Goal: Task Accomplishment & Management: Use online tool/utility

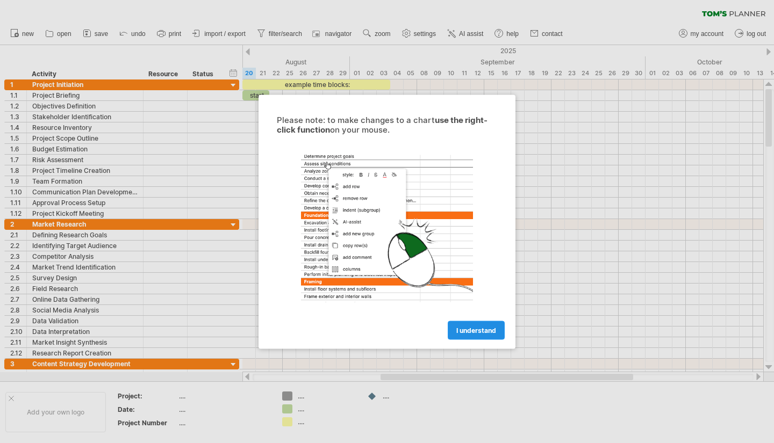
click at [482, 333] on span "I understand" at bounding box center [476, 330] width 40 height 8
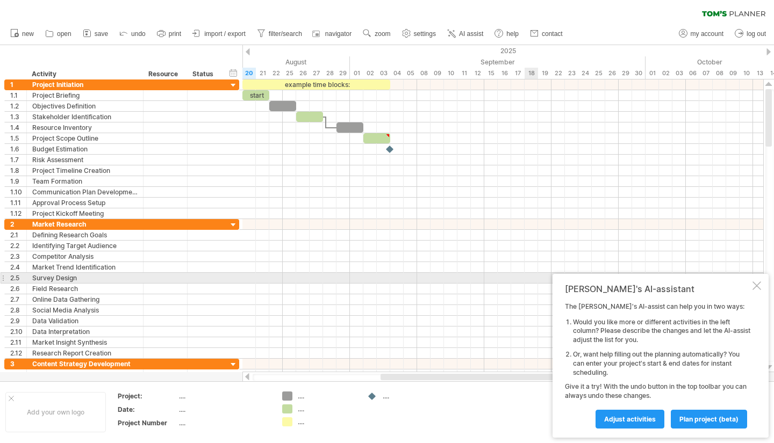
click at [756, 282] on div at bounding box center [756, 286] width 9 height 9
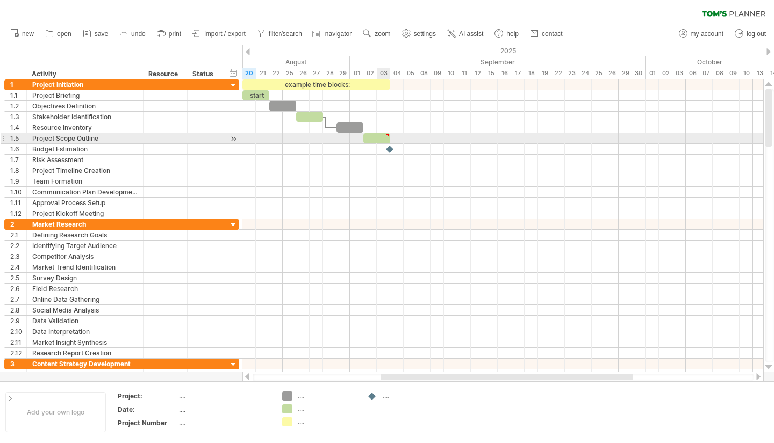
type textarea "**********"
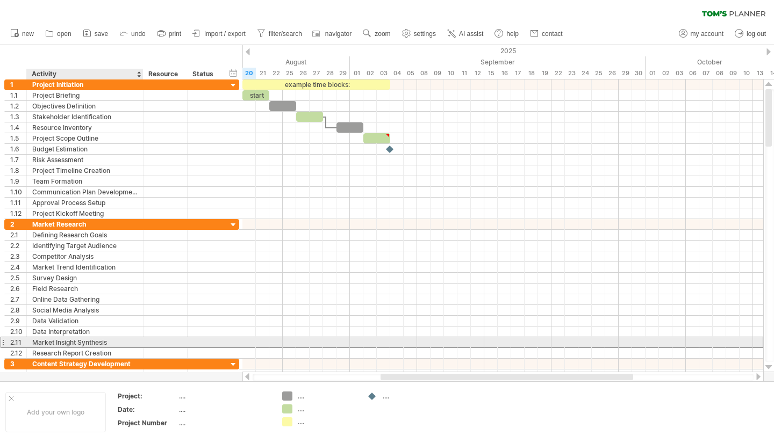
click at [60, 344] on div "Market Insight Synthesis" at bounding box center [84, 342] width 105 height 10
click at [60, 344] on input "**********" at bounding box center [84, 342] width 105 height 10
click at [112, 343] on input "**********" at bounding box center [84, 342] width 105 height 10
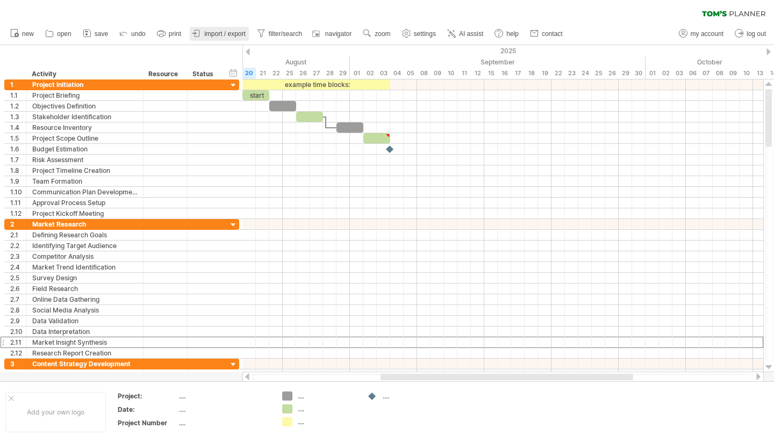
click at [208, 33] on span "import / export" at bounding box center [224, 34] width 41 height 8
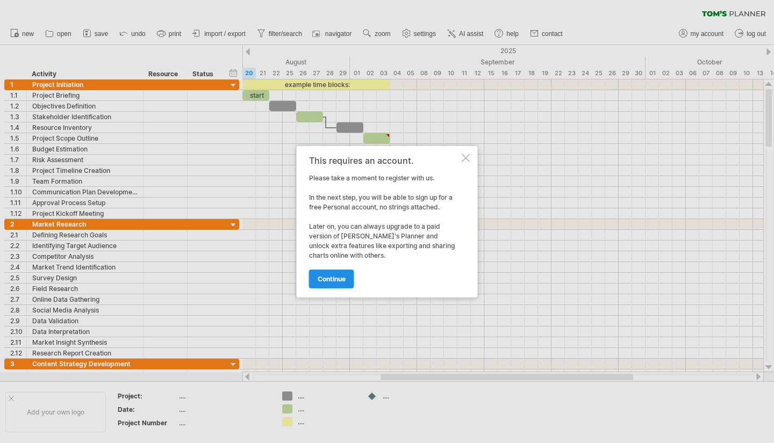
click at [331, 275] on span "continue" at bounding box center [332, 279] width 28 height 8
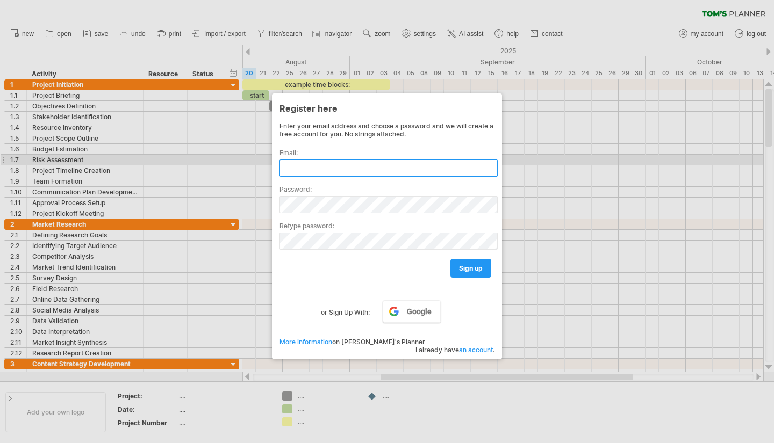
click at [385, 165] on input "text" at bounding box center [388, 168] width 218 height 17
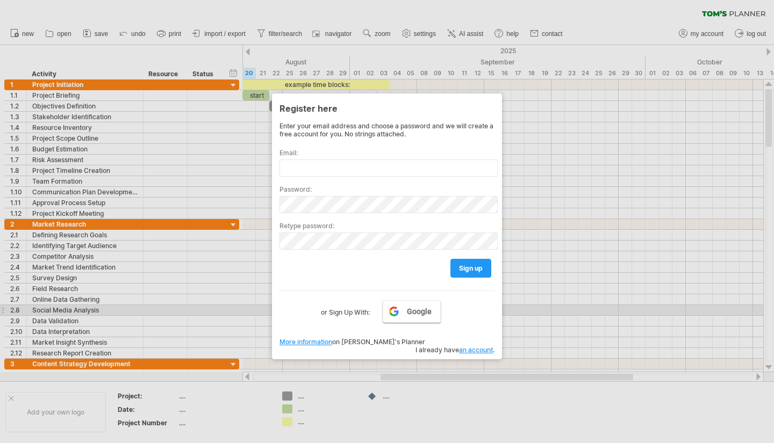
click at [415, 315] on link "Google" at bounding box center [412, 311] width 58 height 23
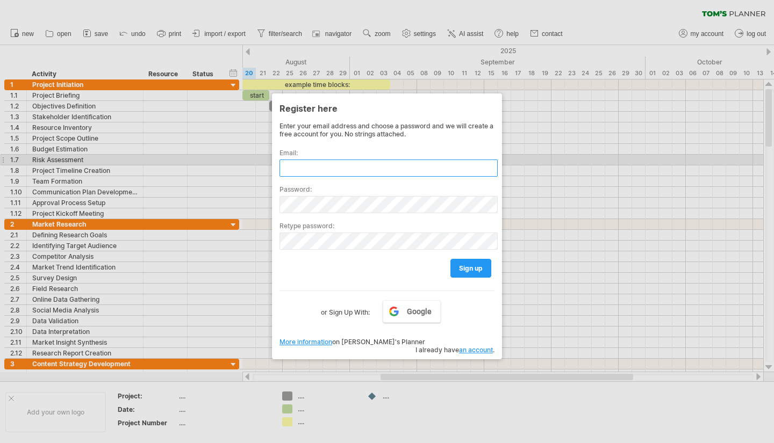
click at [352, 164] on input "text" at bounding box center [388, 168] width 218 height 17
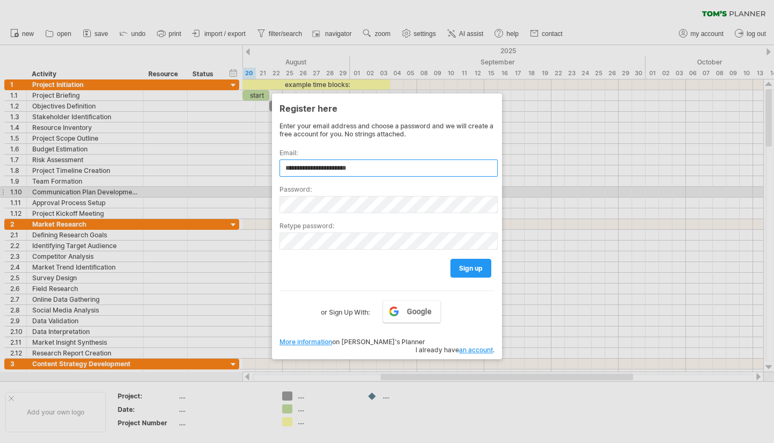
type input "**********"
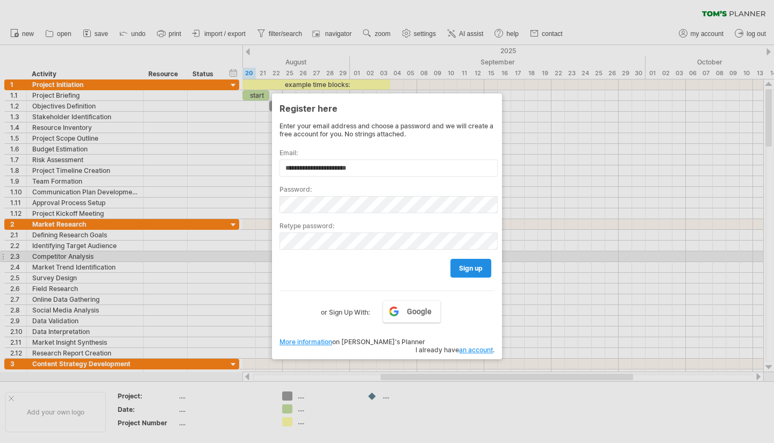
click at [456, 262] on link "sign up" at bounding box center [470, 268] width 41 height 19
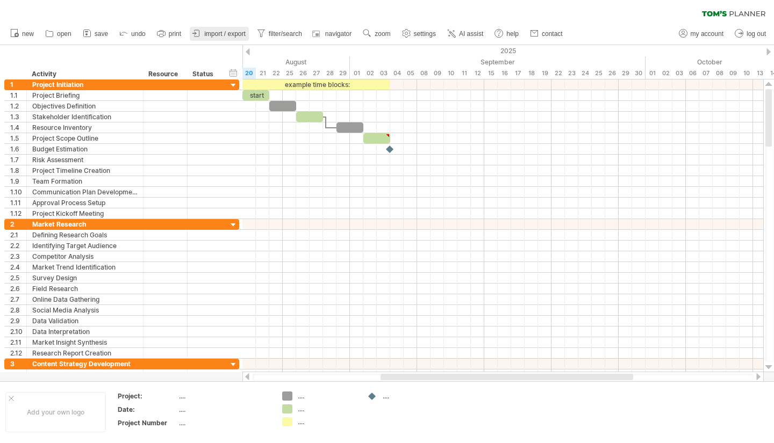
click at [240, 37] on span "import / export" at bounding box center [224, 34] width 41 height 8
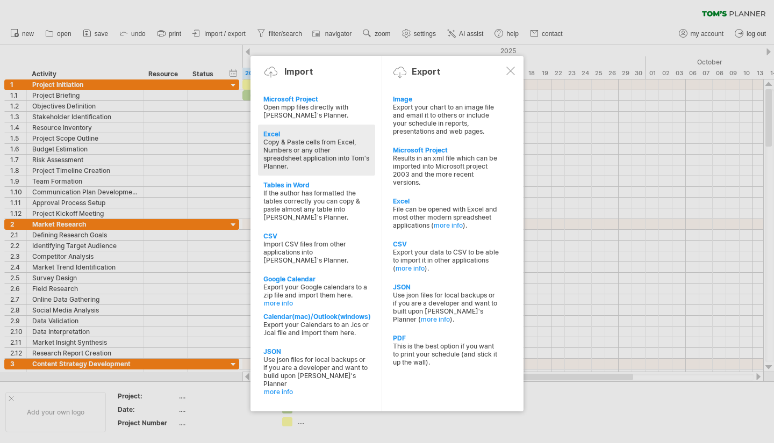
click at [310, 156] on div "Copy & Paste cells from Excel, Numbers or any other spreadsheet application int…" at bounding box center [316, 154] width 106 height 32
type textarea "**********"
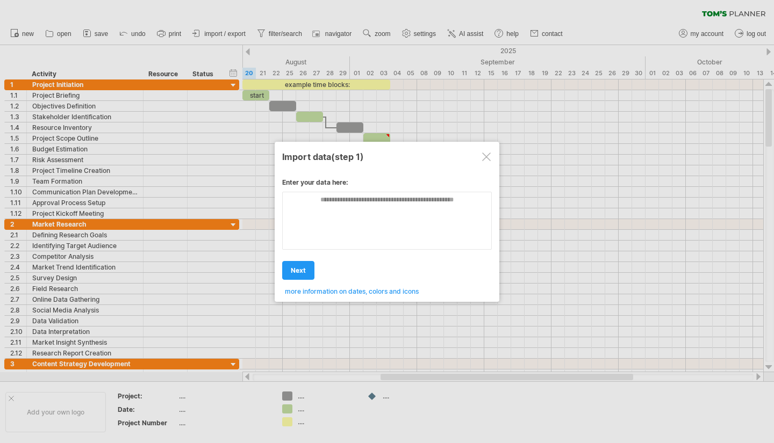
click at [297, 270] on span "next" at bounding box center [298, 270] width 15 height 8
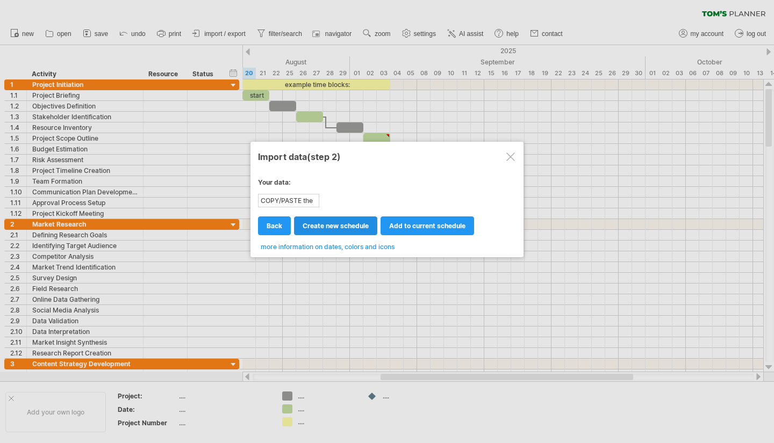
click at [338, 227] on span "create new schedule" at bounding box center [335, 226] width 66 height 8
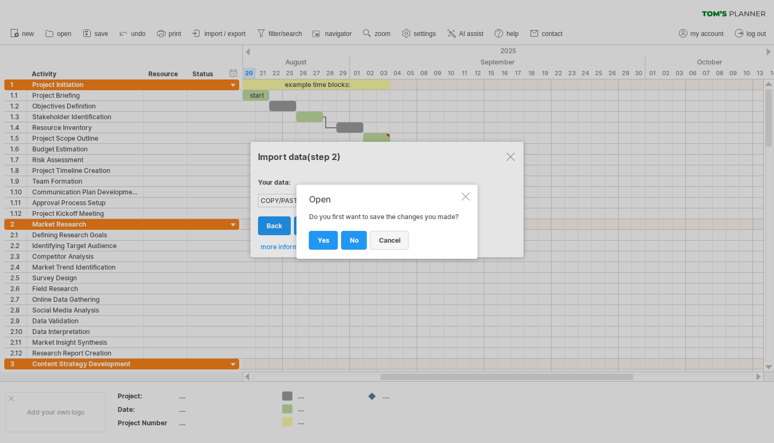
click at [380, 242] on span "cancel" at bounding box center [389, 240] width 21 height 8
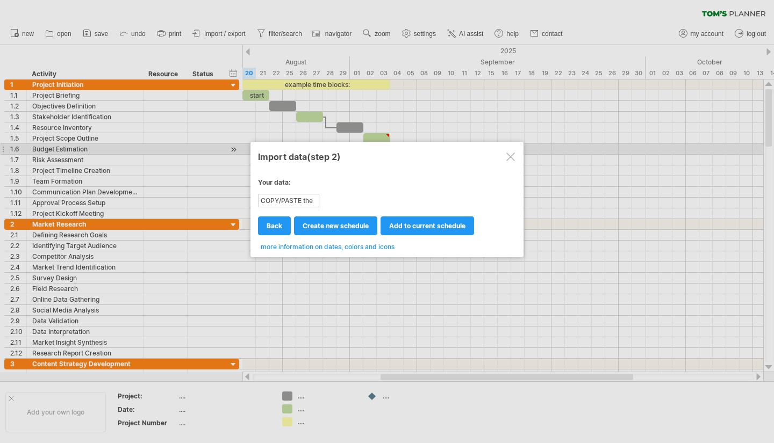
click at [512, 153] on div at bounding box center [510, 157] width 9 height 9
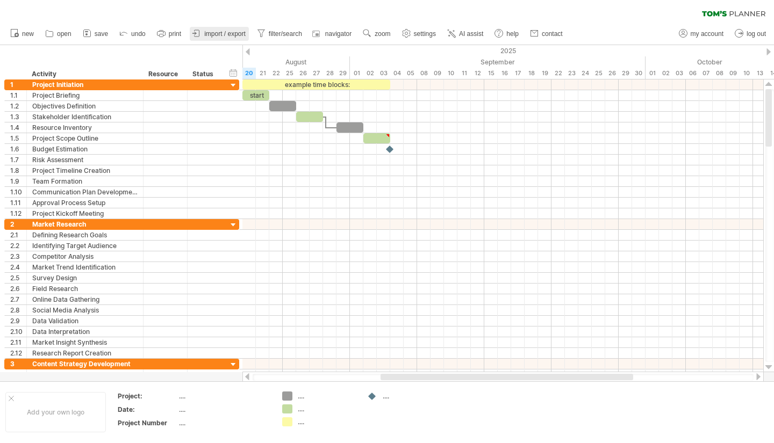
click at [213, 33] on span "import / export" at bounding box center [224, 34] width 41 height 8
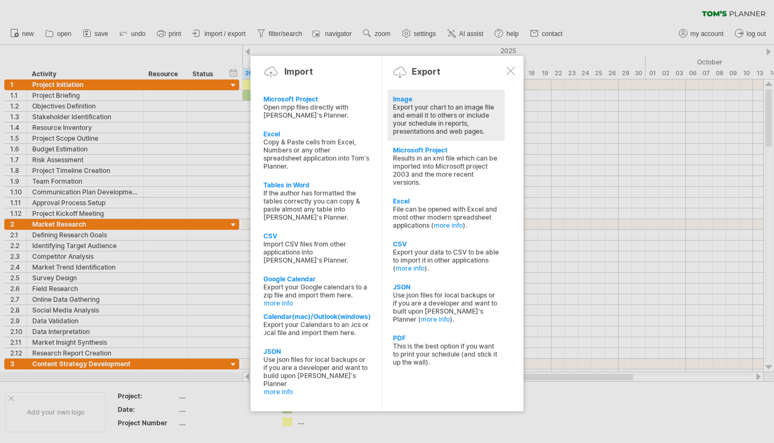
drag, startPoint x: 436, startPoint y: 112, endPoint x: 427, endPoint y: 113, distance: 8.7
click at [436, 112] on div "Export your chart to an image file and email it to others or include your sched…" at bounding box center [446, 119] width 106 height 32
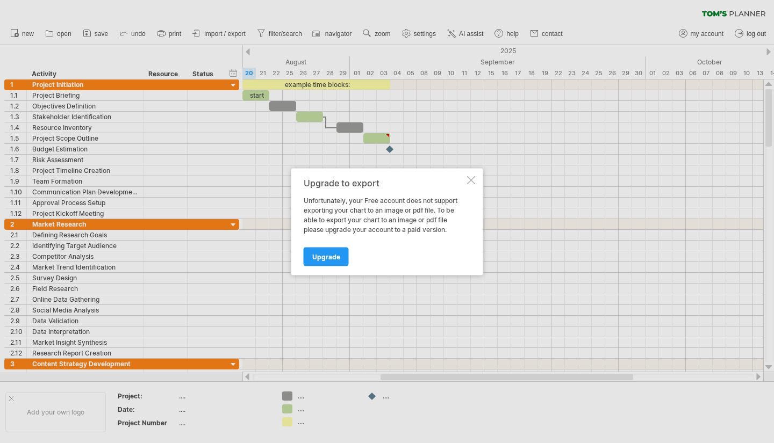
click at [473, 182] on div at bounding box center [471, 180] width 9 height 9
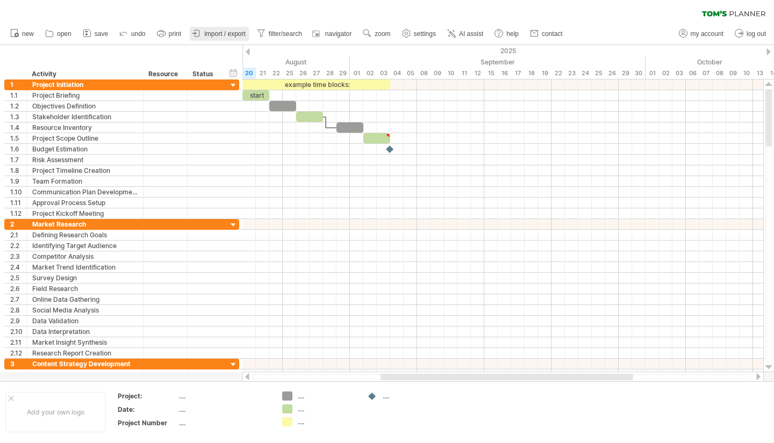
click at [215, 35] on span "import / export" at bounding box center [224, 34] width 41 height 8
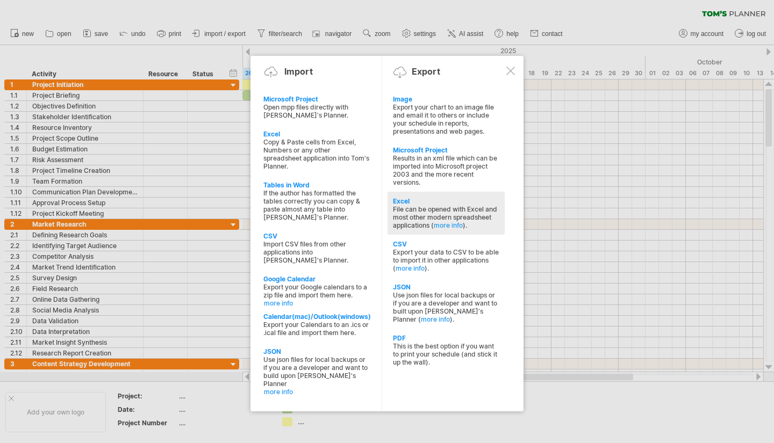
click at [436, 205] on div "File can be opened with Excel and most other modern spreadsheet applications ( …" at bounding box center [446, 217] width 106 height 24
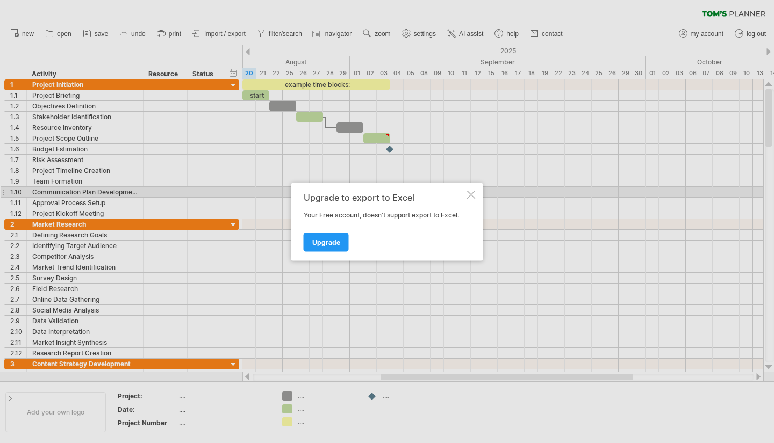
click at [475, 196] on div at bounding box center [471, 194] width 9 height 9
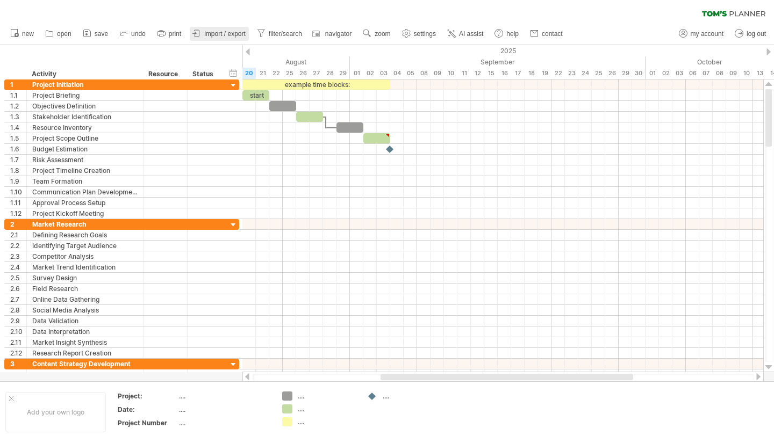
click at [228, 30] on span "import / export" at bounding box center [224, 34] width 41 height 8
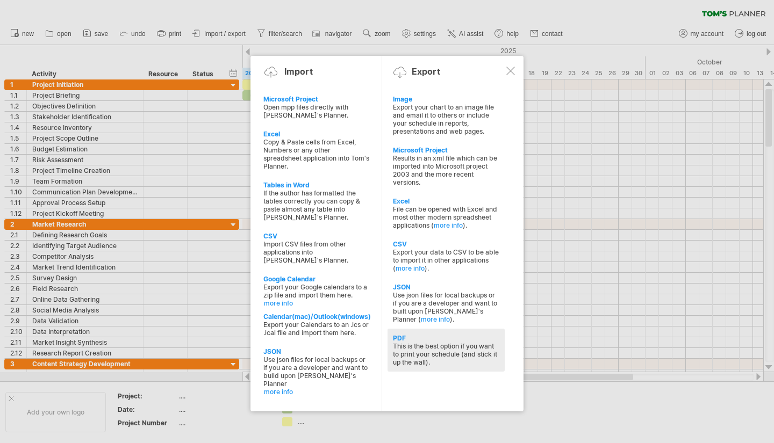
click at [430, 342] on div "This is the best option if you want to print your schedule (and stick it up the…" at bounding box center [446, 354] width 106 height 24
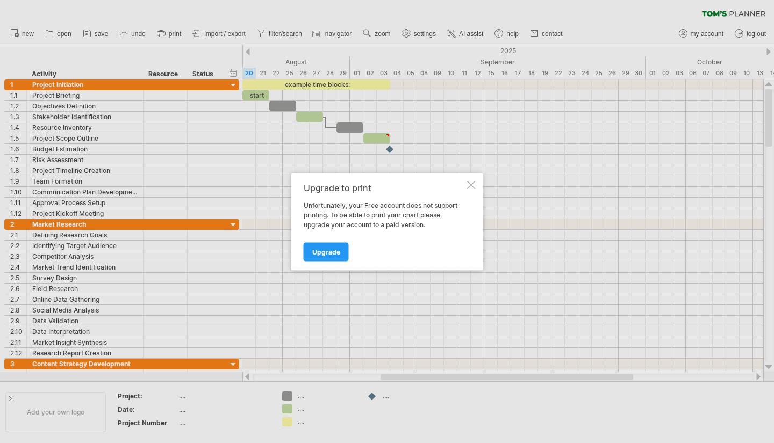
click at [471, 184] on div at bounding box center [471, 185] width 9 height 9
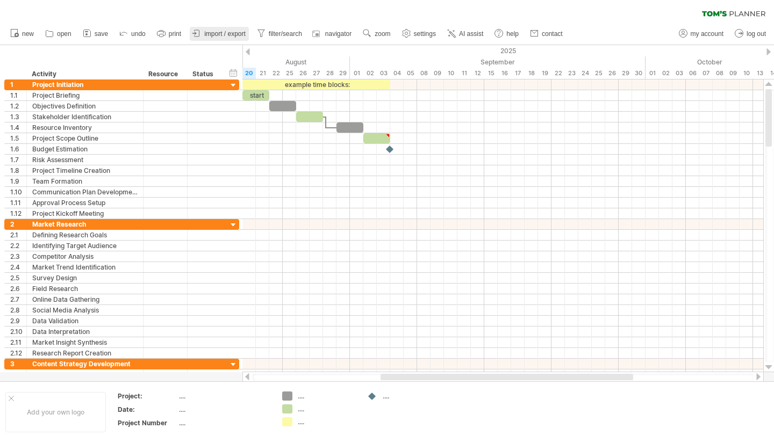
click at [201, 32] on icon at bounding box center [196, 33] width 11 height 11
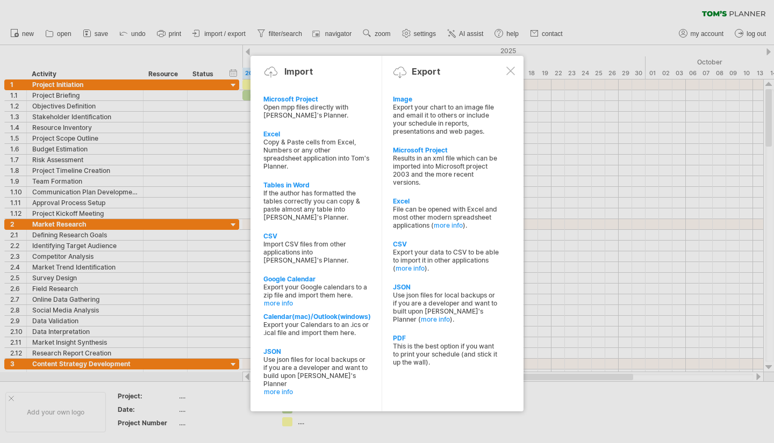
click at [371, 20] on div at bounding box center [387, 221] width 774 height 443
